Goal: Information Seeking & Learning: Check status

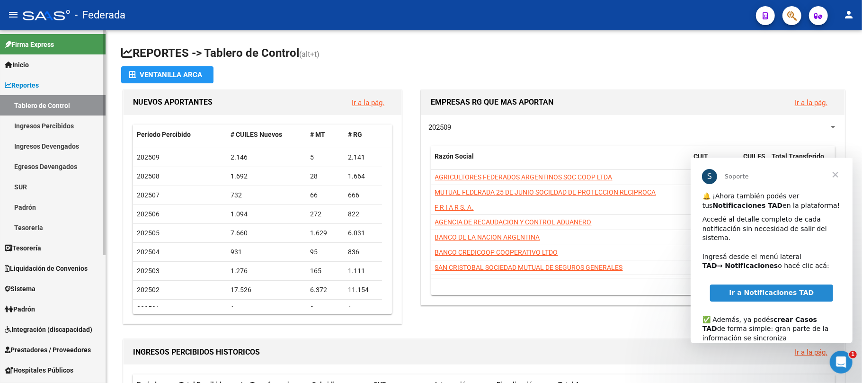
click at [33, 79] on link "Reportes" at bounding box center [53, 85] width 106 height 20
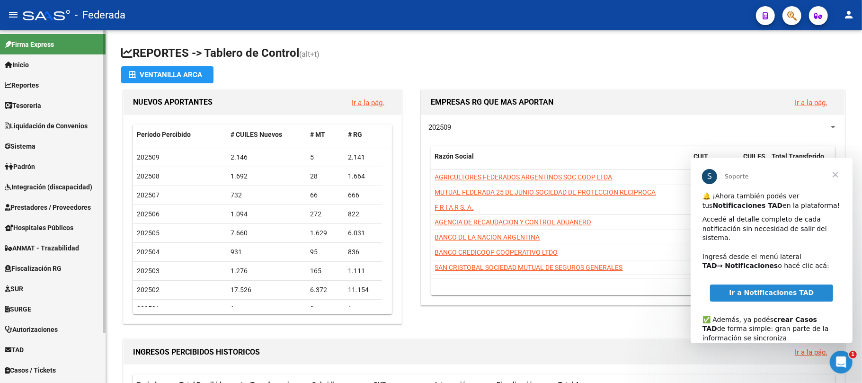
click at [29, 107] on span "Tesorería" at bounding box center [23, 105] width 36 height 10
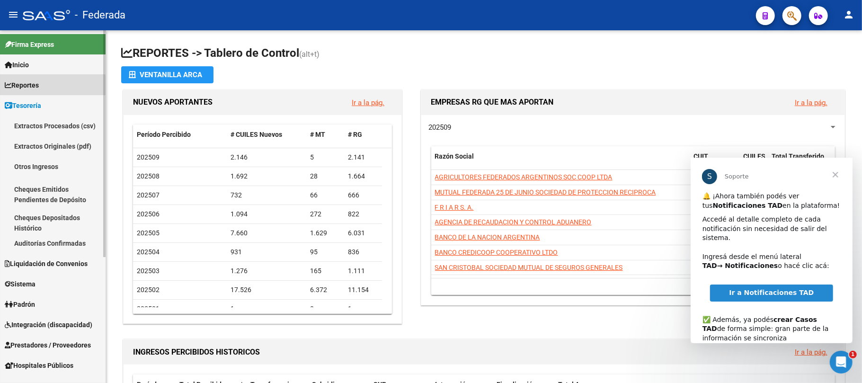
click at [29, 88] on span "Reportes" at bounding box center [22, 85] width 34 height 10
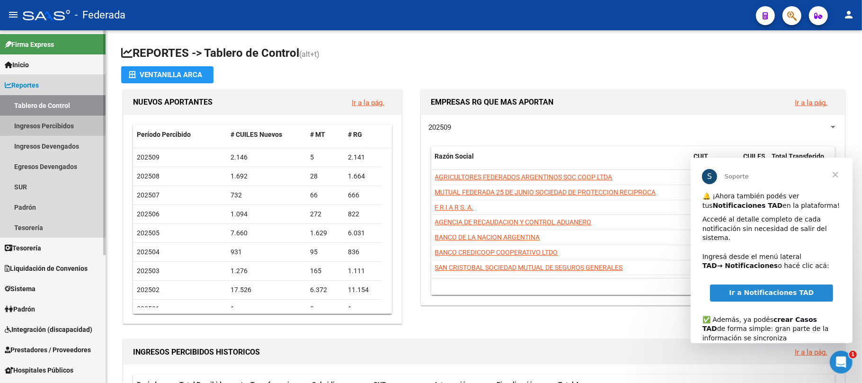
click at [43, 126] on link "Ingresos Percibidos" at bounding box center [53, 126] width 106 height 20
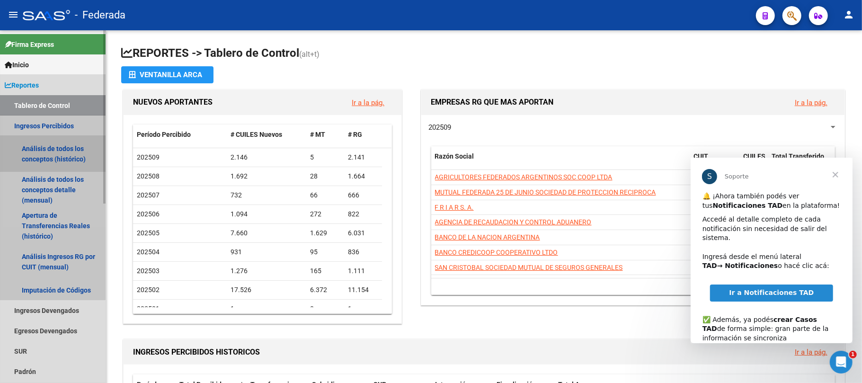
click at [45, 149] on link "Análisis de todos los conceptos (histórico)" at bounding box center [53, 154] width 106 height 36
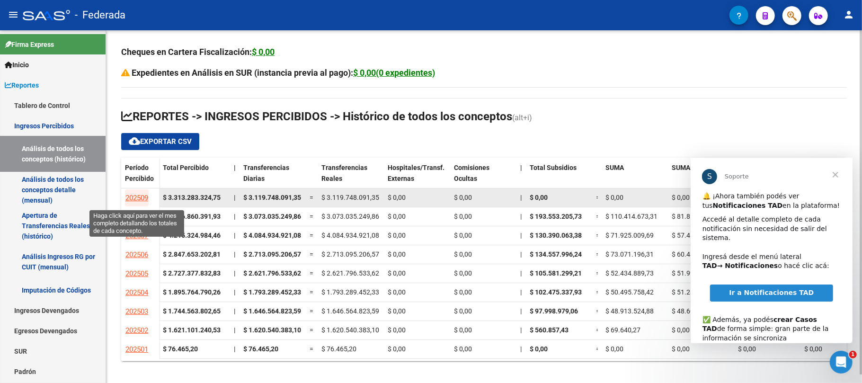
click at [132, 197] on span "202509" at bounding box center [137, 198] width 23 height 9
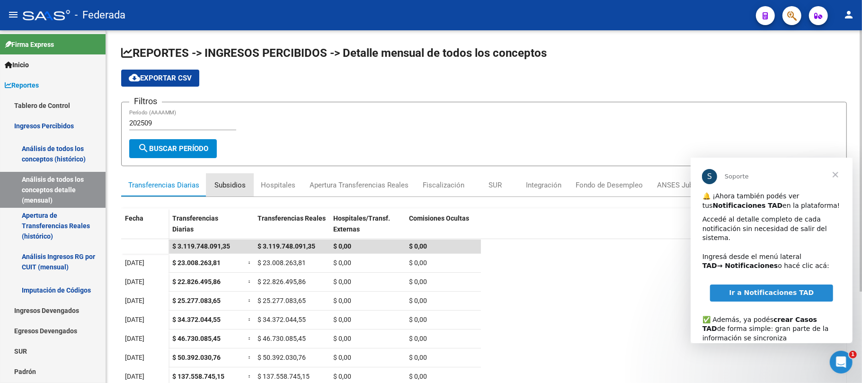
click at [228, 181] on div "Subsidios" at bounding box center [230, 185] width 31 height 10
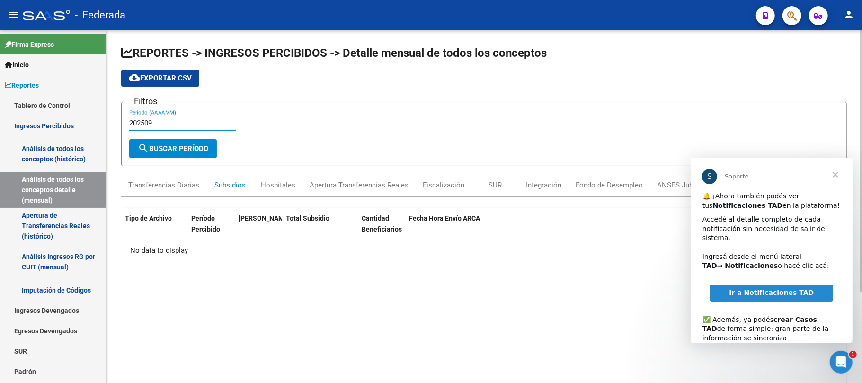
click at [152, 122] on input "202509" at bounding box center [182, 123] width 107 height 9
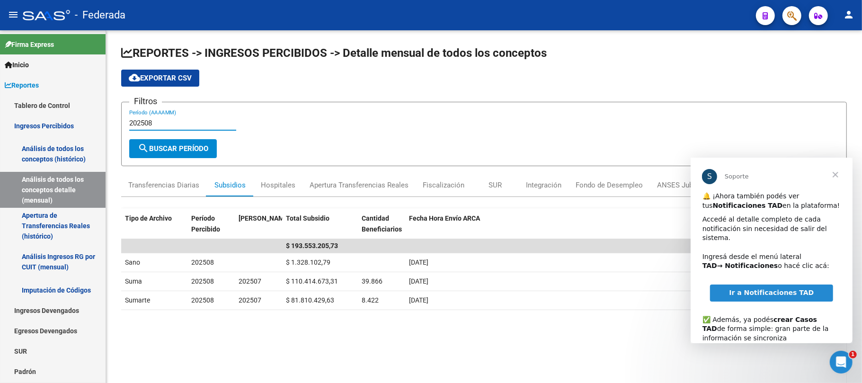
type input "202508"
click at [838, 169] on span "Cerrar" at bounding box center [835, 174] width 34 height 34
